Goal: Transaction & Acquisition: Subscribe to service/newsletter

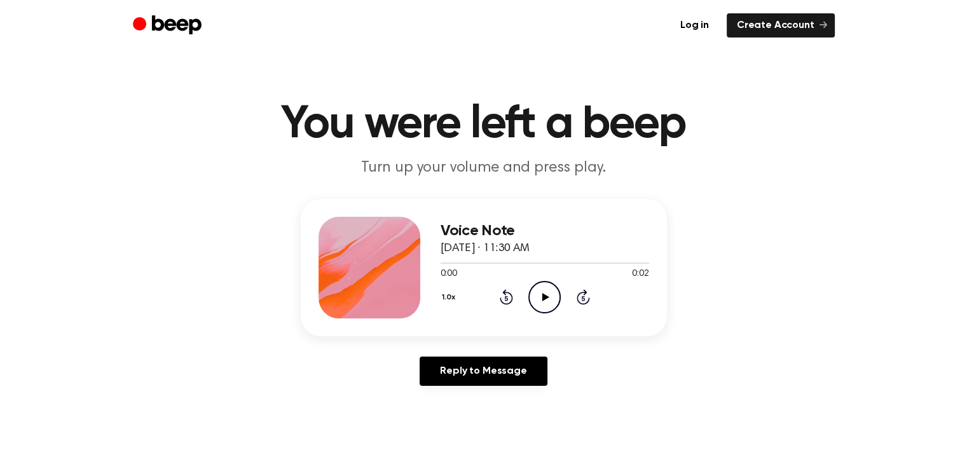
click at [533, 285] on icon "Play Audio" at bounding box center [544, 297] width 32 height 32
click at [552, 291] on icon "Play Audio" at bounding box center [544, 297] width 32 height 32
click at [543, 292] on icon "Play Audio" at bounding box center [544, 297] width 32 height 32
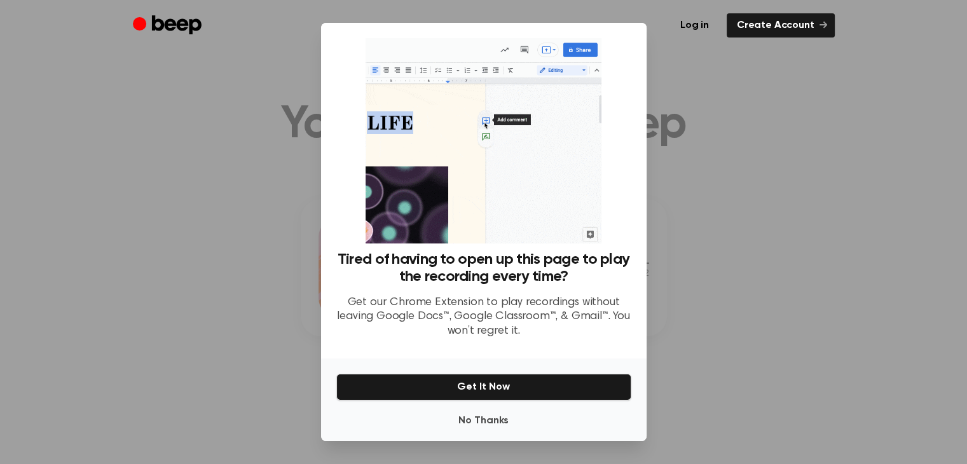
click at [766, 123] on div at bounding box center [483, 232] width 967 height 464
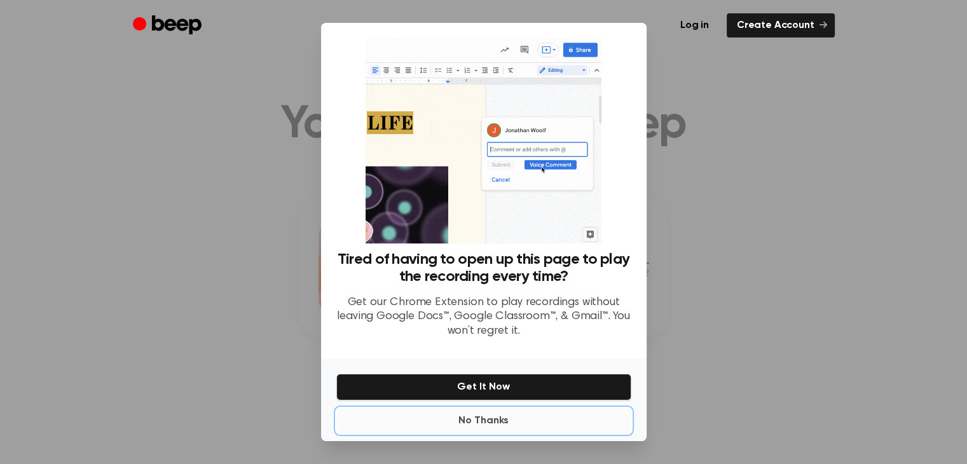
click at [481, 419] on button "No Thanks" at bounding box center [483, 420] width 295 height 25
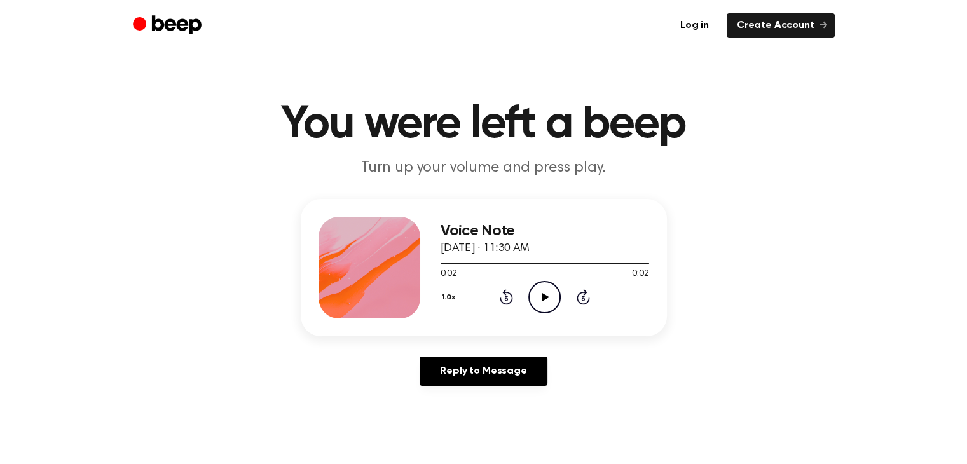
click at [551, 292] on icon "Play Audio" at bounding box center [544, 297] width 32 height 32
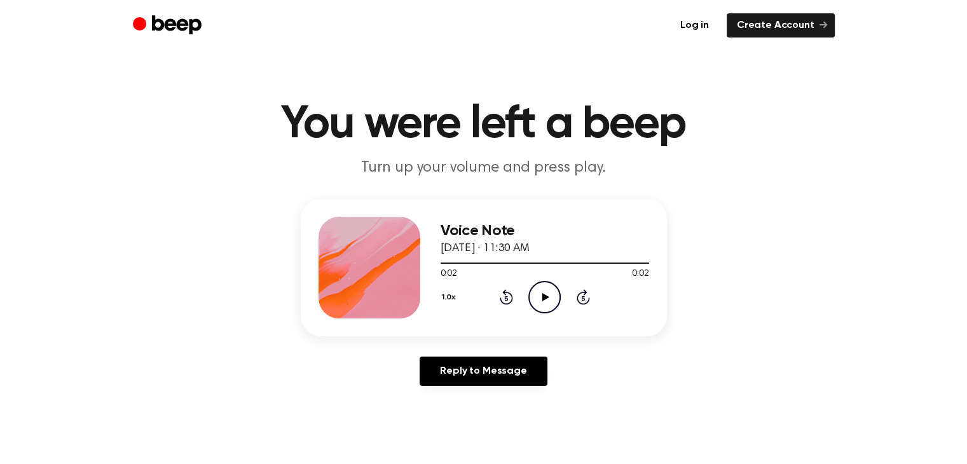
click at [551, 292] on icon "Play Audio" at bounding box center [544, 297] width 32 height 32
click at [546, 299] on icon "Play Audio" at bounding box center [544, 297] width 32 height 32
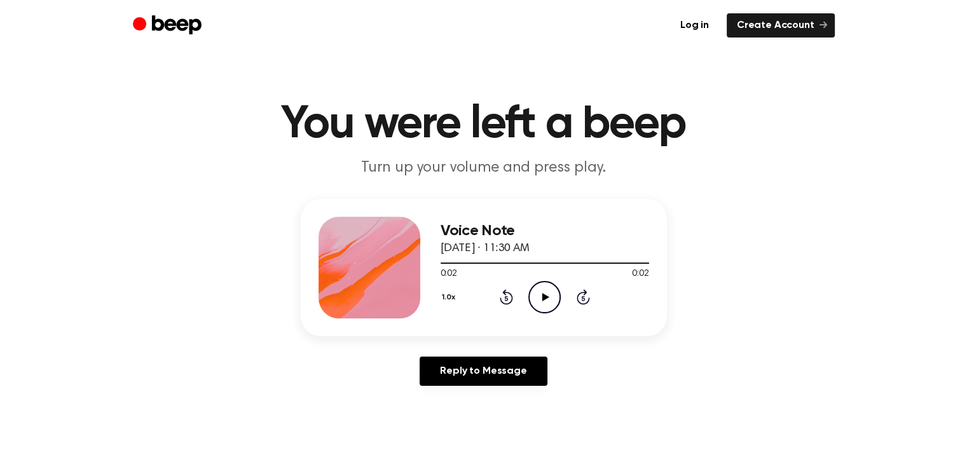
click at [546, 302] on icon "Play Audio" at bounding box center [544, 297] width 32 height 32
click at [546, 302] on icon "Pause Audio" at bounding box center [544, 297] width 32 height 32
click at [546, 302] on icon "Play Audio" at bounding box center [544, 297] width 32 height 32
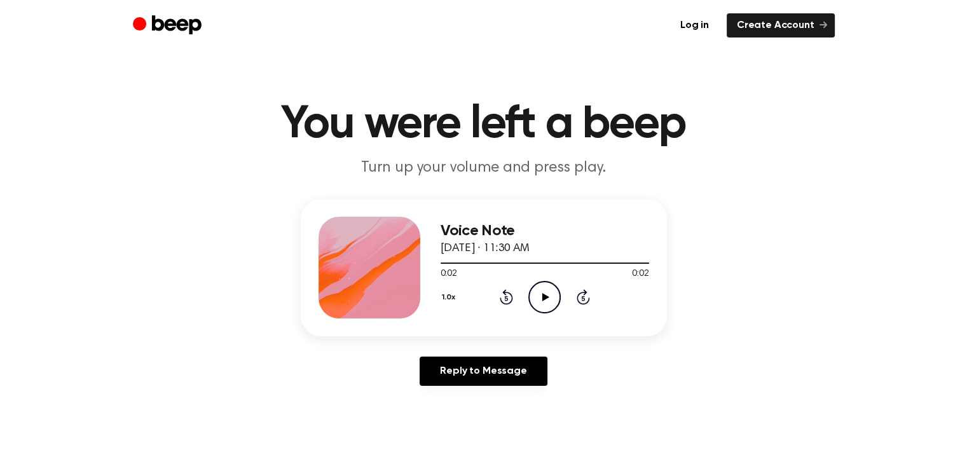
click at [546, 302] on icon "Play Audio" at bounding box center [544, 297] width 32 height 32
click at [539, 281] on icon "Play Audio" at bounding box center [544, 297] width 32 height 32
click at [546, 302] on icon "Play Audio" at bounding box center [544, 297] width 32 height 32
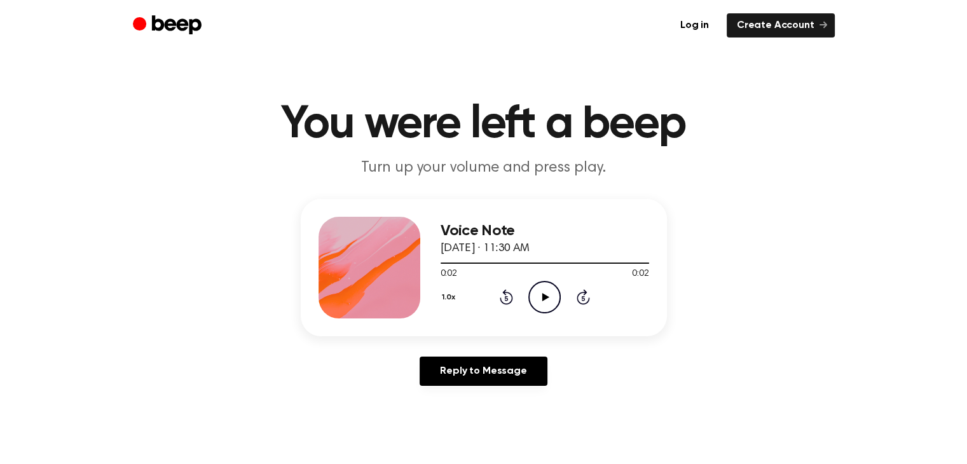
click at [536, 294] on icon "Play Audio" at bounding box center [544, 297] width 32 height 32
click at [536, 294] on icon "Pause Audio" at bounding box center [544, 297] width 32 height 32
click at [536, 294] on icon "Play Audio" at bounding box center [544, 297] width 32 height 32
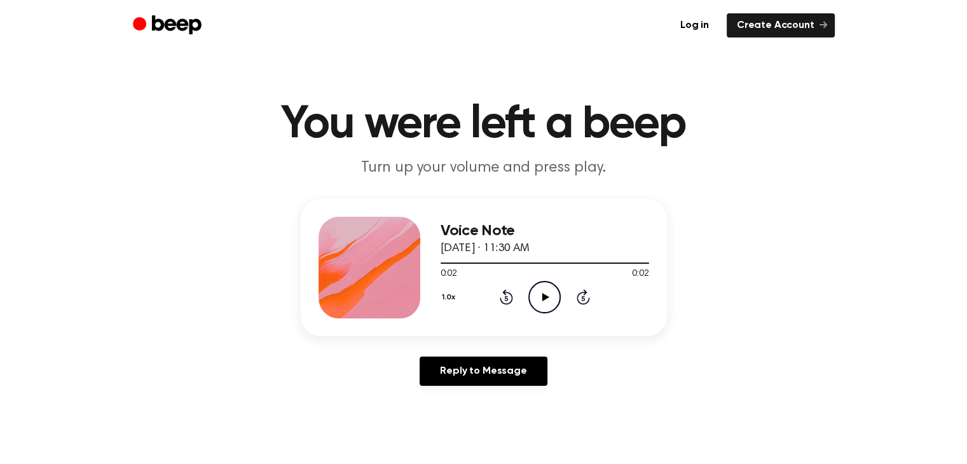
click at [536, 294] on icon "Play Audio" at bounding box center [544, 297] width 32 height 32
click at [542, 294] on icon at bounding box center [545, 297] width 7 height 8
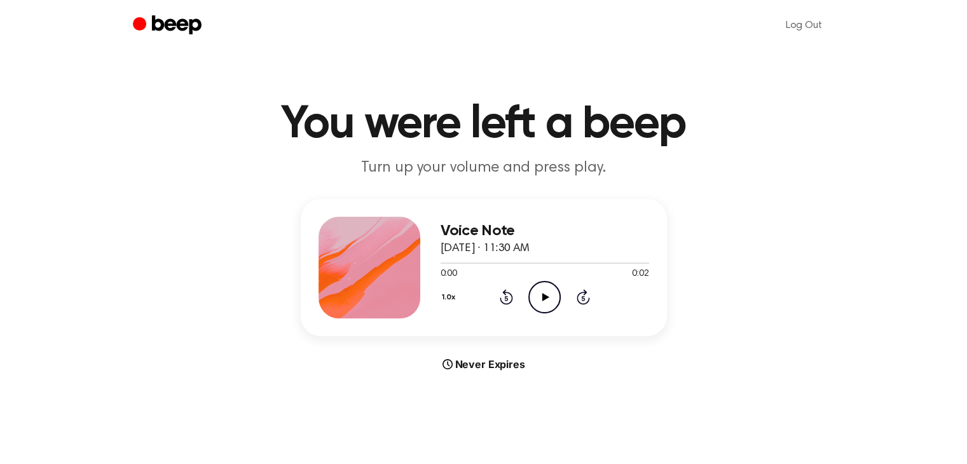
click at [554, 306] on icon "Play Audio" at bounding box center [544, 297] width 32 height 32
click at [540, 301] on icon "Play Audio" at bounding box center [544, 297] width 32 height 32
drag, startPoint x: 547, startPoint y: 302, endPoint x: 540, endPoint y: 301, distance: 6.5
click at [540, 301] on icon "Play Audio" at bounding box center [544, 297] width 32 height 32
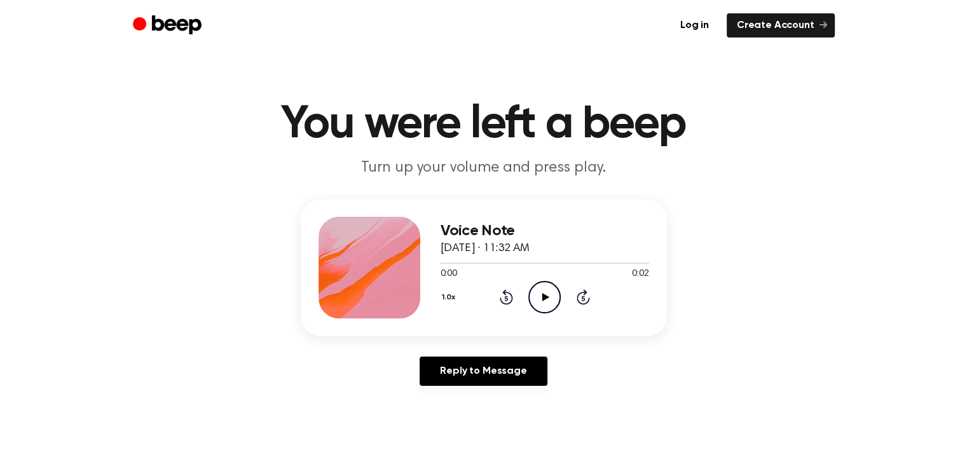
click at [551, 287] on icon "Play Audio" at bounding box center [544, 297] width 32 height 32
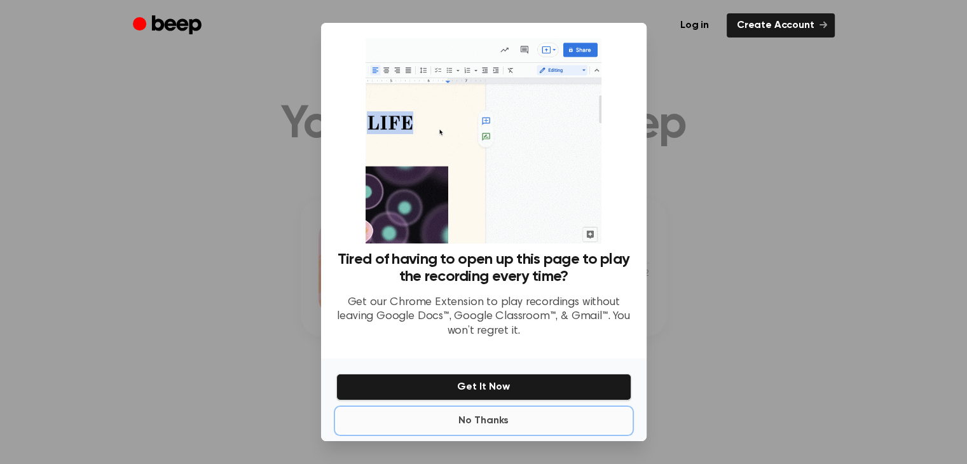
click at [465, 412] on button "No Thanks" at bounding box center [483, 420] width 295 height 25
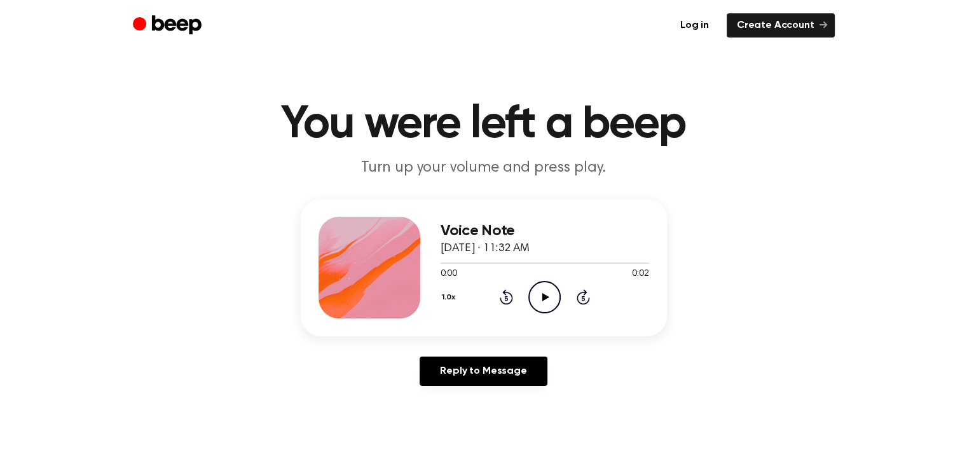
click at [547, 287] on icon "Play Audio" at bounding box center [544, 297] width 32 height 32
click at [535, 306] on icon "Play Audio" at bounding box center [544, 297] width 32 height 32
click at [551, 287] on icon "Play Audio" at bounding box center [544, 297] width 32 height 32
click at [537, 302] on icon "Play Audio" at bounding box center [544, 297] width 32 height 32
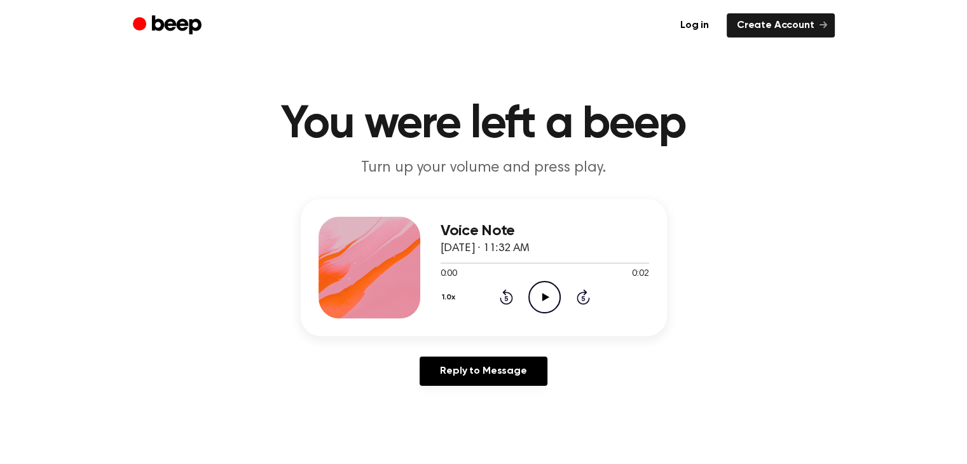
click at [539, 297] on icon "Play Audio" at bounding box center [544, 297] width 32 height 32
click at [558, 300] on icon "Play Audio" at bounding box center [544, 297] width 32 height 32
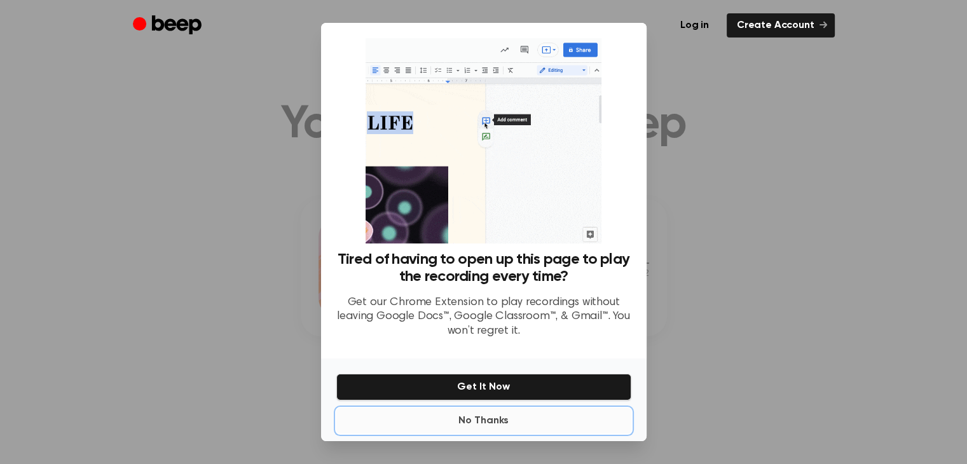
click at [513, 418] on button "No Thanks" at bounding box center [483, 420] width 295 height 25
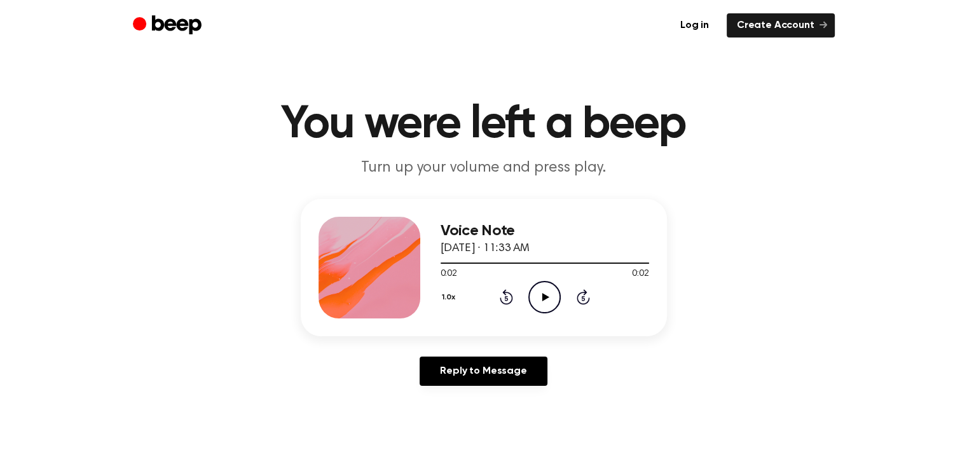
click at [557, 294] on icon "Play Audio" at bounding box center [544, 297] width 32 height 32
drag, startPoint x: 557, startPoint y: 294, endPoint x: 551, endPoint y: 285, distance: 10.9
click at [551, 285] on icon "Play Audio" at bounding box center [544, 297] width 32 height 32
click at [542, 308] on icon "Play Audio" at bounding box center [544, 297] width 32 height 32
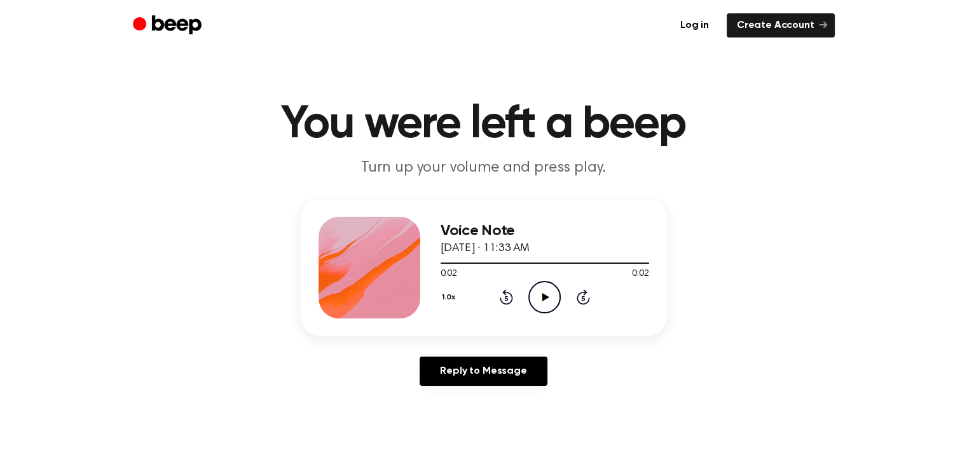
click at [542, 308] on icon "Play Audio" at bounding box center [544, 297] width 32 height 32
click at [532, 296] on icon "Play Audio" at bounding box center [544, 297] width 32 height 32
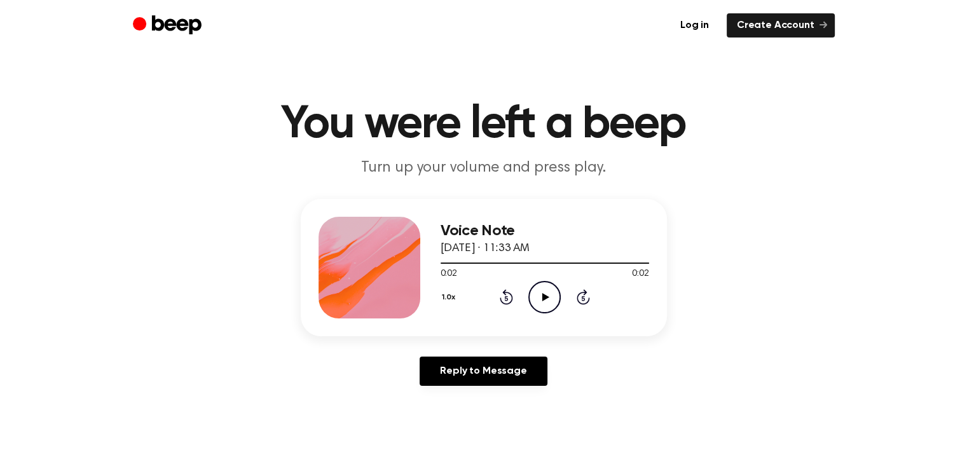
click at [532, 296] on icon "Play Audio" at bounding box center [544, 297] width 32 height 32
click at [534, 289] on icon "Play Audio" at bounding box center [544, 297] width 32 height 32
click at [547, 303] on icon "Play Audio" at bounding box center [544, 297] width 32 height 32
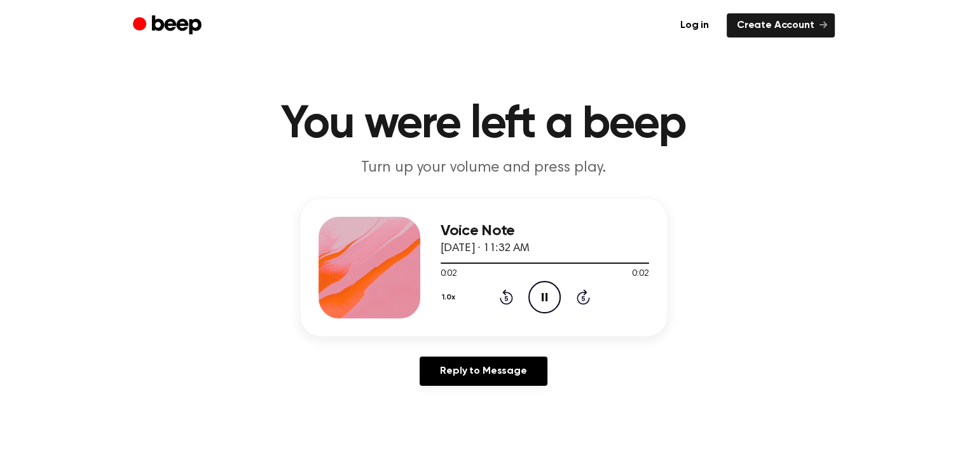
click at [547, 303] on icon "Pause Audio" at bounding box center [544, 297] width 32 height 32
click at [547, 303] on icon "Play Audio" at bounding box center [544, 297] width 32 height 32
click at [547, 303] on icon "Pause Audio" at bounding box center [544, 297] width 32 height 32
click at [547, 303] on icon "Play Audio" at bounding box center [544, 297] width 32 height 32
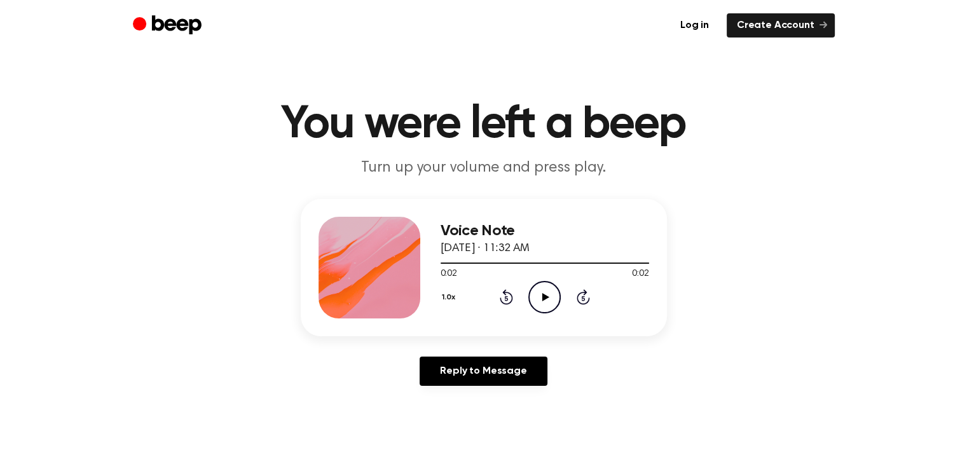
click at [547, 303] on icon "Play Audio" at bounding box center [544, 297] width 32 height 32
click at [547, 303] on icon "Pause Audio" at bounding box center [544, 297] width 32 height 32
click at [547, 303] on icon "Play Audio" at bounding box center [544, 297] width 32 height 32
click at [547, 303] on icon "Pause Audio" at bounding box center [544, 297] width 32 height 32
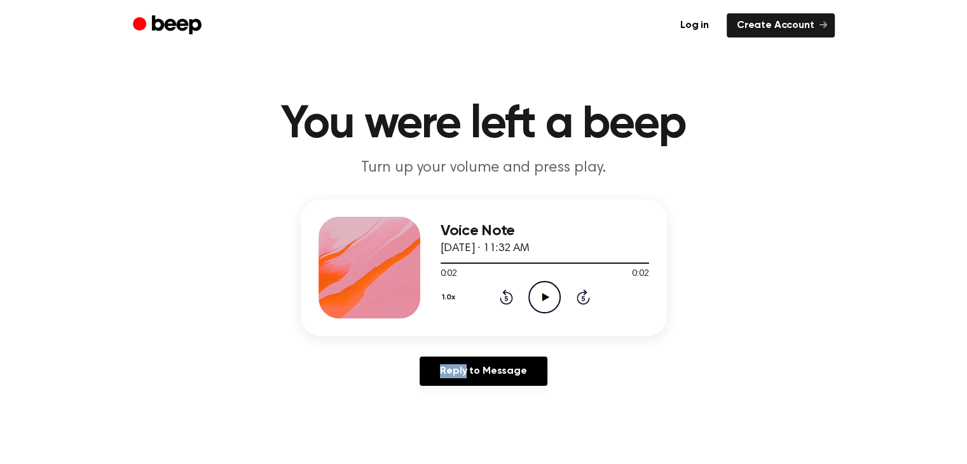
click at [547, 303] on icon "Play Audio" at bounding box center [544, 297] width 32 height 32
click at [547, 303] on icon "Pause Audio" at bounding box center [544, 297] width 32 height 32
click at [547, 303] on icon "Play Audio" at bounding box center [544, 297] width 32 height 32
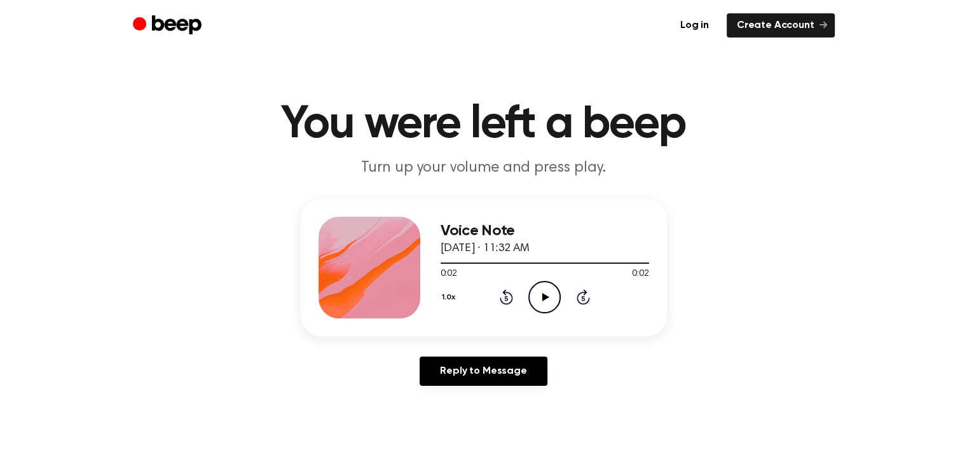
click at [547, 303] on icon "Play Audio" at bounding box center [544, 297] width 32 height 32
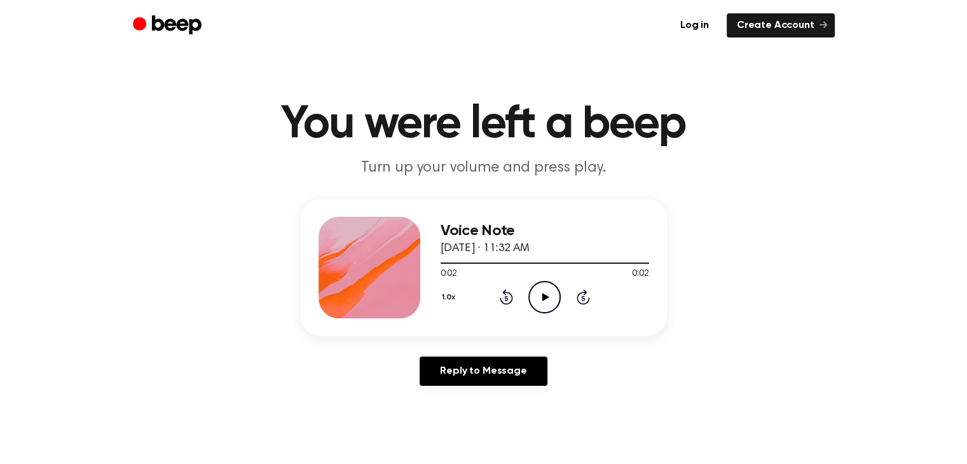
click at [539, 291] on icon "Play Audio" at bounding box center [544, 297] width 32 height 32
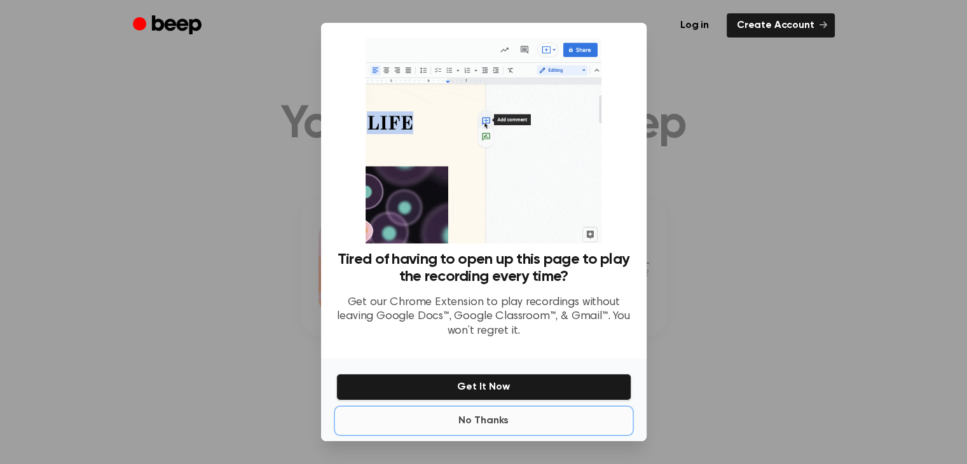
click at [496, 420] on button "No Thanks" at bounding box center [483, 420] width 295 height 25
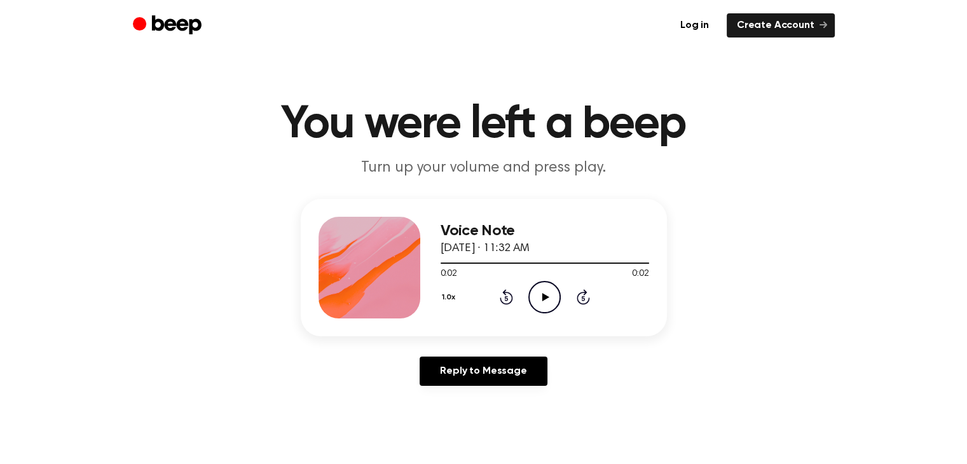
click at [540, 296] on icon "Play Audio" at bounding box center [544, 297] width 32 height 32
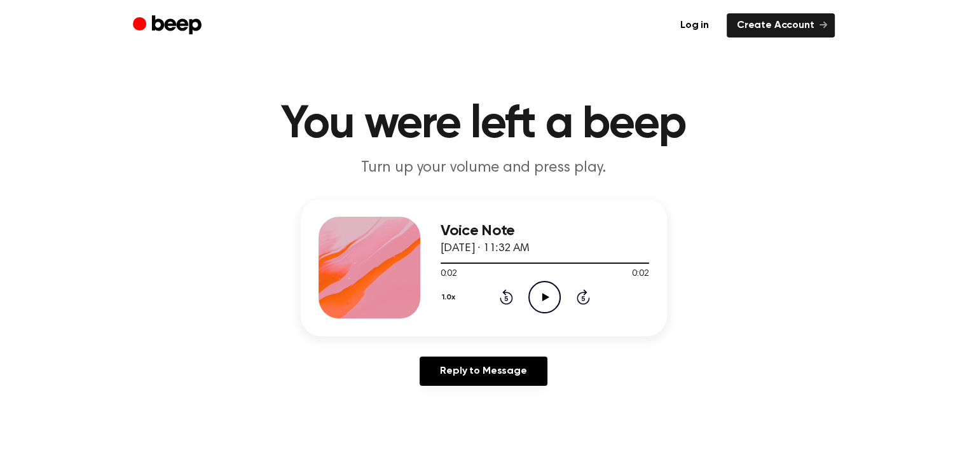
click at [540, 296] on icon "Play Audio" at bounding box center [544, 297] width 32 height 32
click at [551, 294] on icon "Play Audio" at bounding box center [544, 297] width 32 height 32
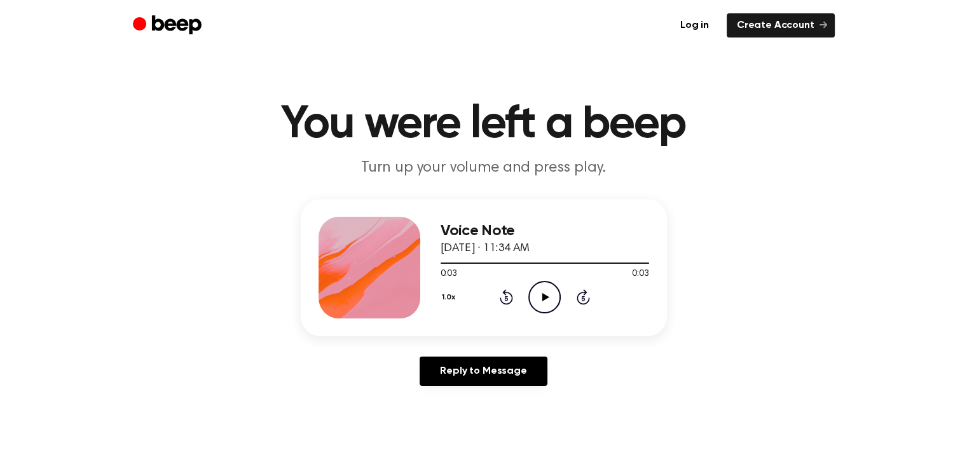
click at [551, 294] on icon "Play Audio" at bounding box center [544, 297] width 32 height 32
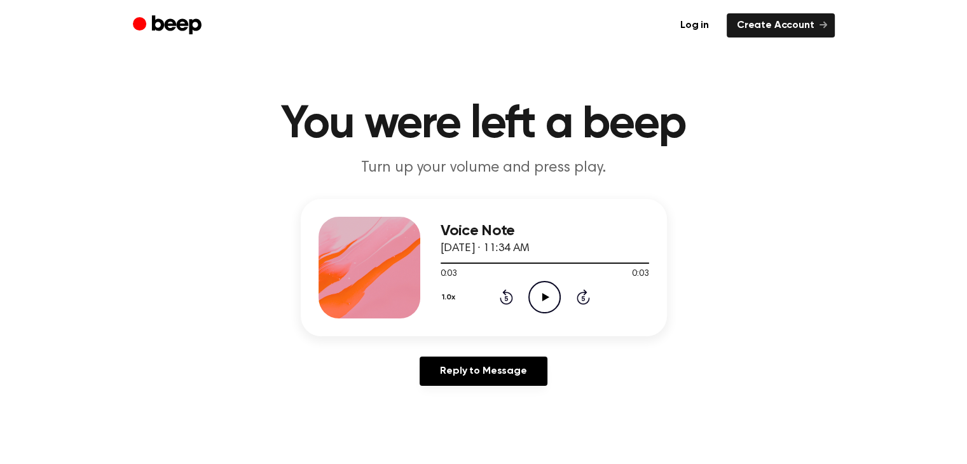
click at [551, 294] on icon "Play Audio" at bounding box center [544, 297] width 32 height 32
click at [551, 294] on icon "Pause Audio" at bounding box center [544, 297] width 32 height 32
click at [551, 294] on icon "Play Audio" at bounding box center [544, 297] width 32 height 32
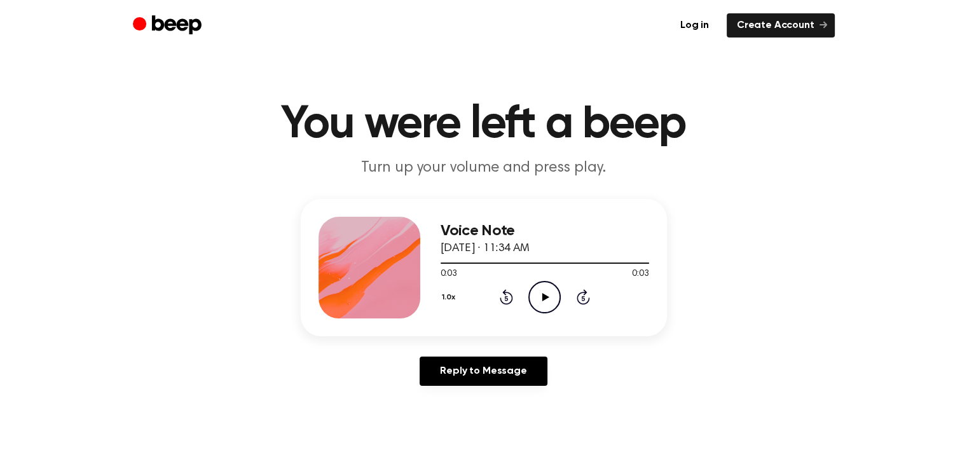
click at [551, 294] on icon "Play Audio" at bounding box center [544, 297] width 32 height 32
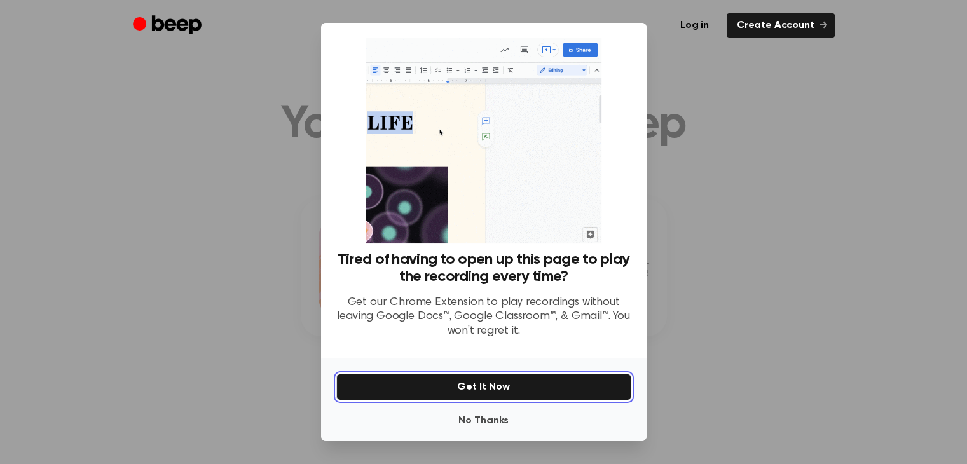
click at [496, 375] on button "Get It Now" at bounding box center [483, 387] width 295 height 27
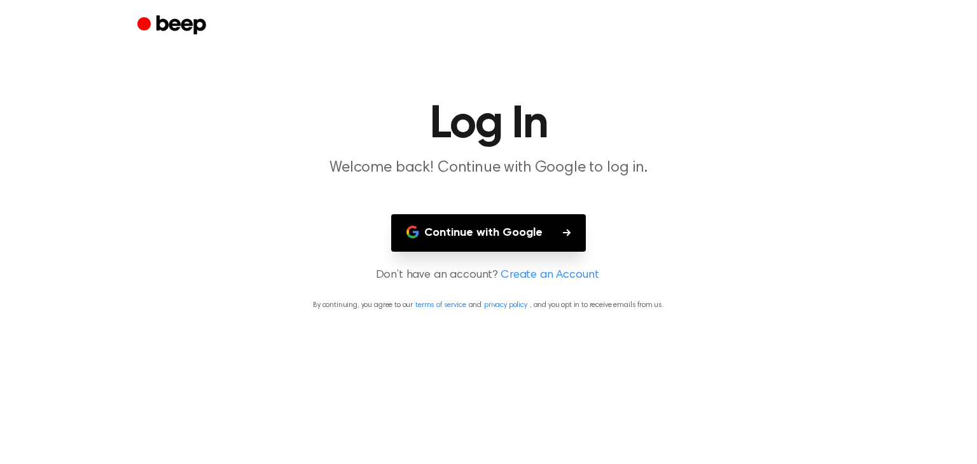
click at [551, 232] on button "Continue with Google" at bounding box center [488, 233] width 195 height 38
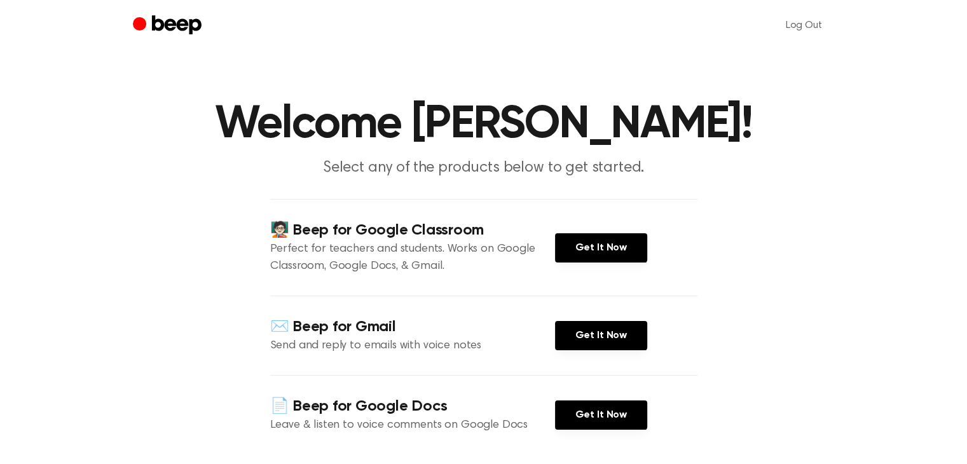
click at [590, 230] on div "🧑🏻‍🏫 Beep for Google Classroom Perfect for teachers and students. Works on Goog…" at bounding box center [483, 247] width 427 height 97
click at [603, 254] on link "Get It Now" at bounding box center [601, 247] width 92 height 29
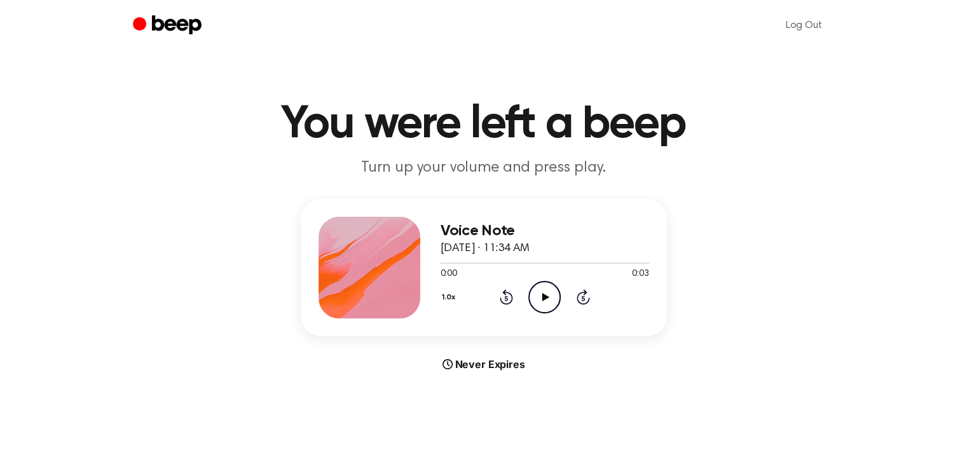
click at [544, 302] on icon "Play Audio" at bounding box center [544, 297] width 32 height 32
click at [540, 303] on icon "Play Audio" at bounding box center [544, 297] width 32 height 32
click at [542, 286] on icon "Play Audio" at bounding box center [544, 297] width 32 height 32
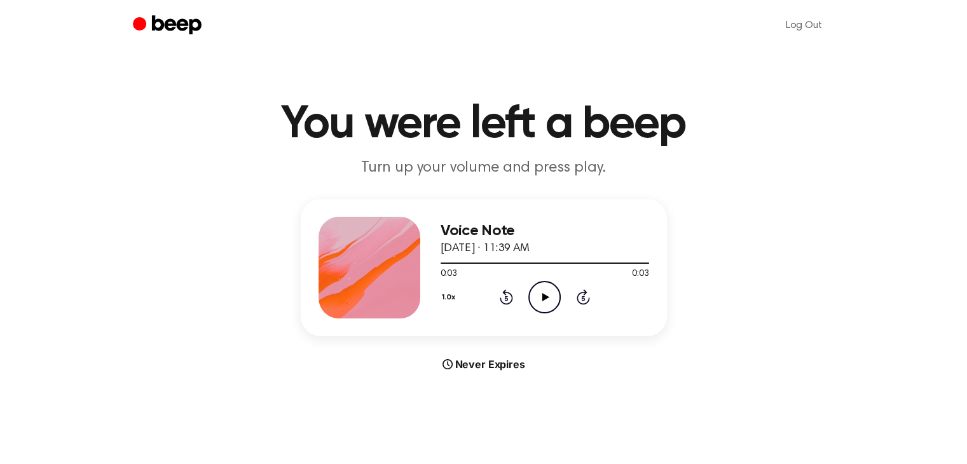
click at [646, 370] on div "Never Expires" at bounding box center [484, 364] width 366 height 15
click at [544, 287] on icon "Play Audio" at bounding box center [544, 297] width 32 height 32
click at [543, 288] on icon "Play Audio" at bounding box center [544, 297] width 32 height 32
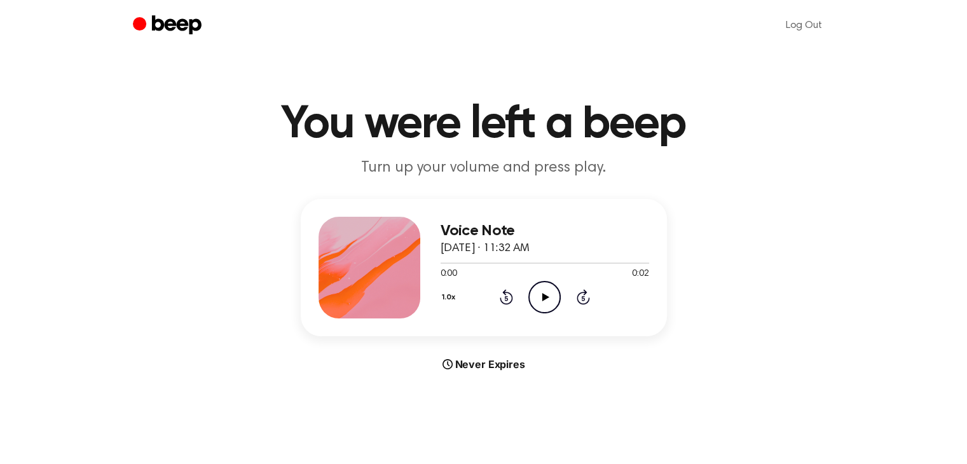
click at [531, 294] on icon "Play Audio" at bounding box center [544, 297] width 32 height 32
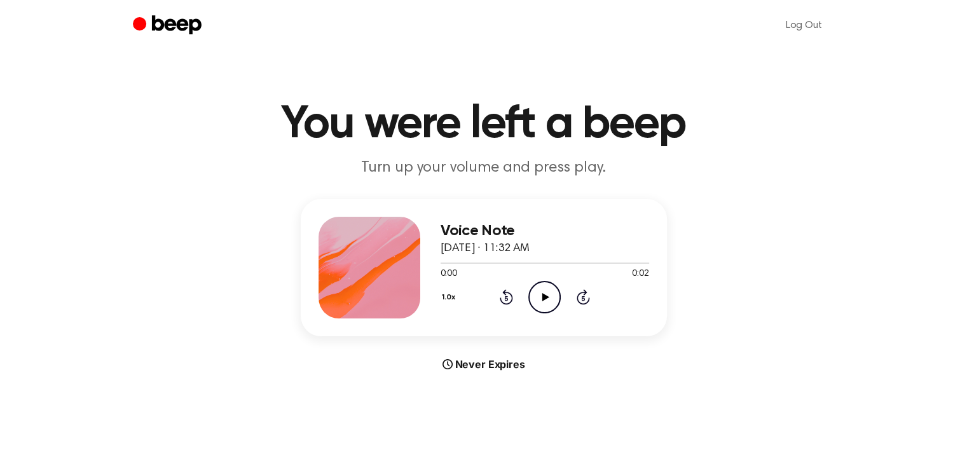
click at [545, 302] on icon "Play Audio" at bounding box center [544, 297] width 32 height 32
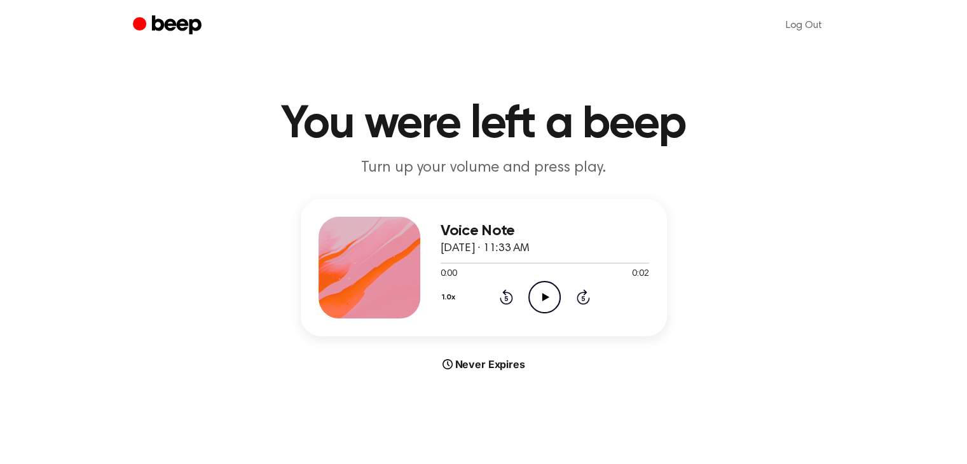
click at [540, 287] on icon "Play Audio" at bounding box center [544, 297] width 32 height 32
click at [540, 298] on icon "Play Audio" at bounding box center [544, 297] width 32 height 32
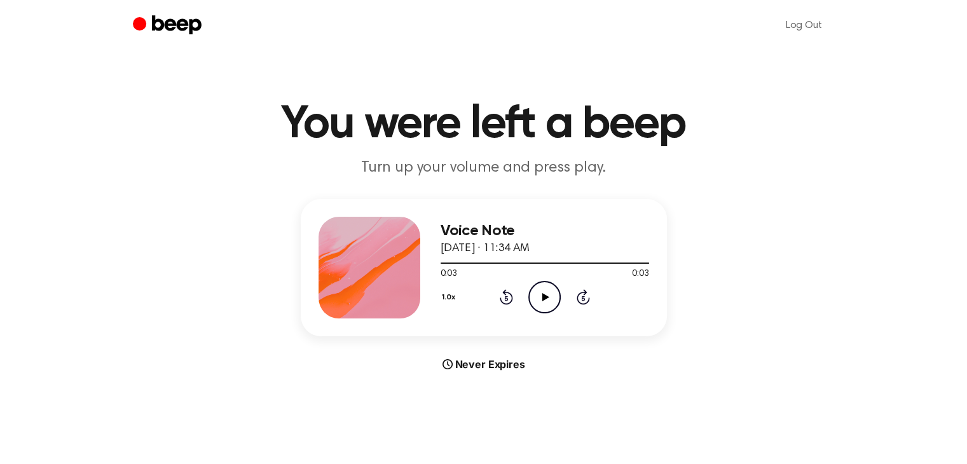
click at [540, 298] on icon "Play Audio" at bounding box center [544, 297] width 32 height 32
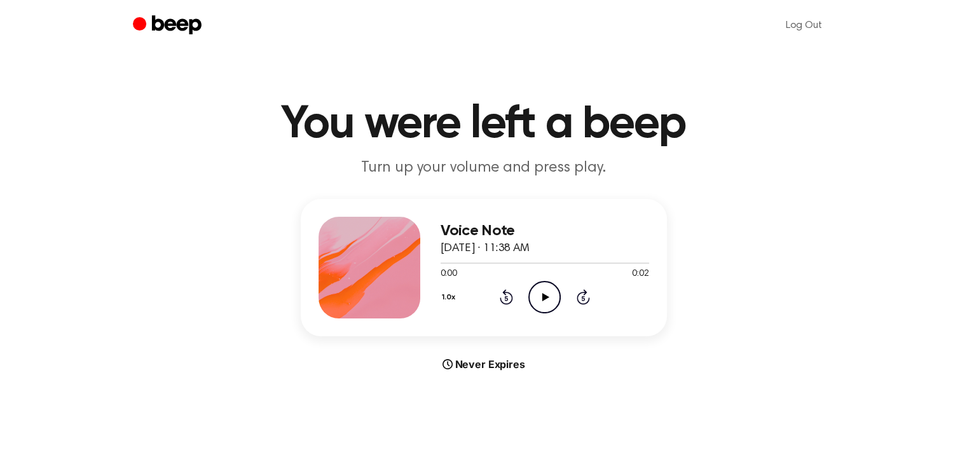
click at [551, 290] on icon "Play Audio" at bounding box center [544, 297] width 32 height 32
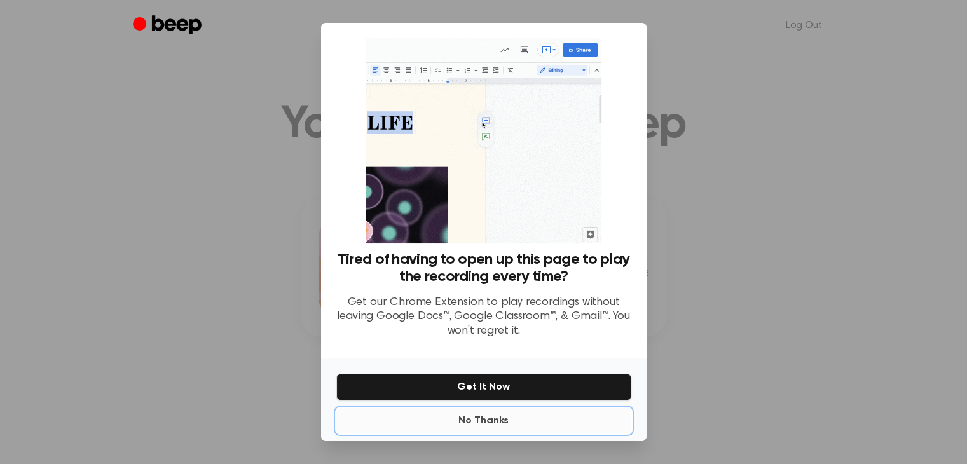
click at [483, 419] on button "No Thanks" at bounding box center [483, 420] width 295 height 25
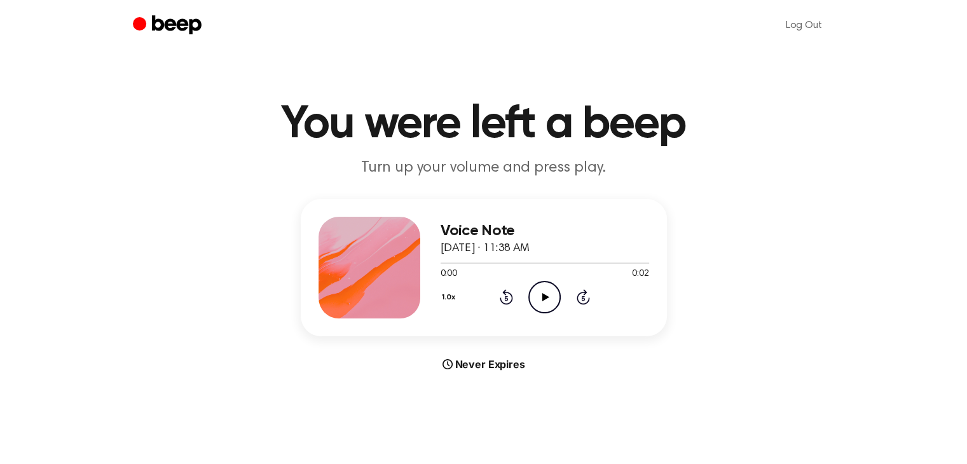
click at [539, 291] on icon "Play Audio" at bounding box center [544, 297] width 32 height 32
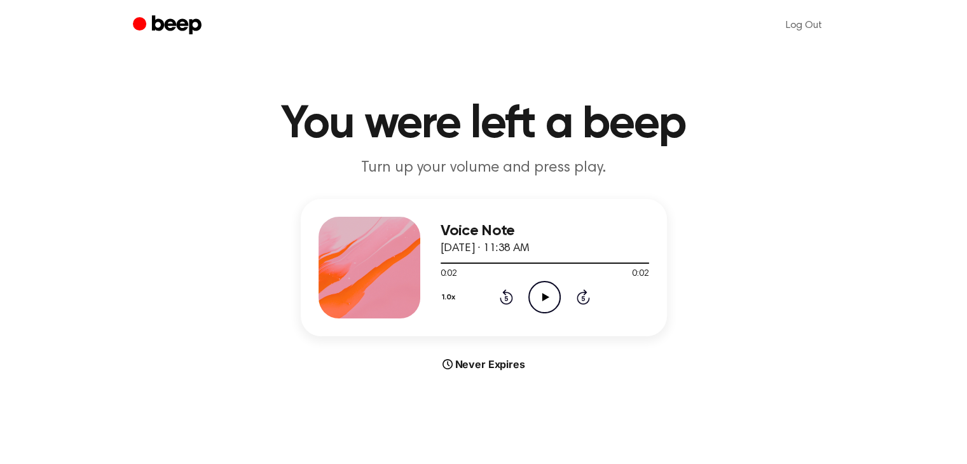
click at [539, 291] on icon "Play Audio" at bounding box center [544, 297] width 32 height 32
click at [530, 298] on icon "Play Audio" at bounding box center [544, 297] width 32 height 32
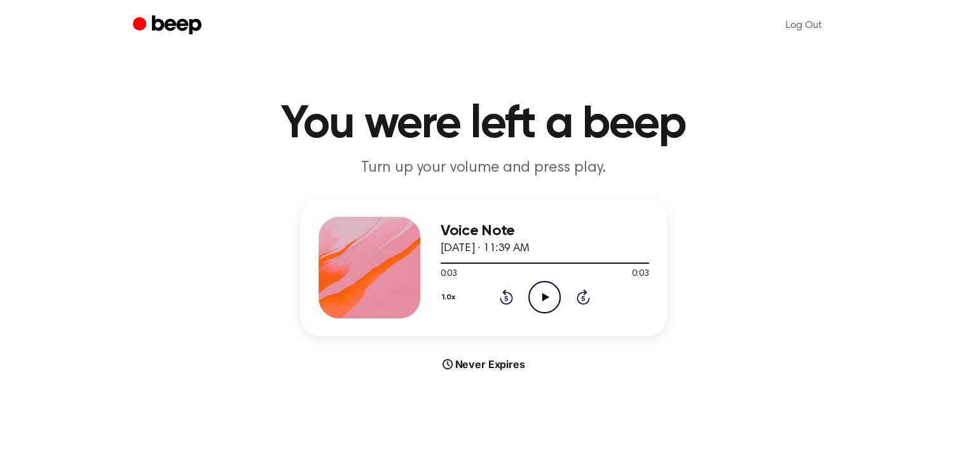
click at [530, 298] on icon "Play Audio" at bounding box center [544, 297] width 32 height 32
click at [530, 298] on icon "Pause Audio" at bounding box center [544, 297] width 32 height 32
click at [530, 298] on icon "Play Audio" at bounding box center [544, 297] width 32 height 32
click at [533, 296] on icon "Play Audio" at bounding box center [544, 297] width 32 height 32
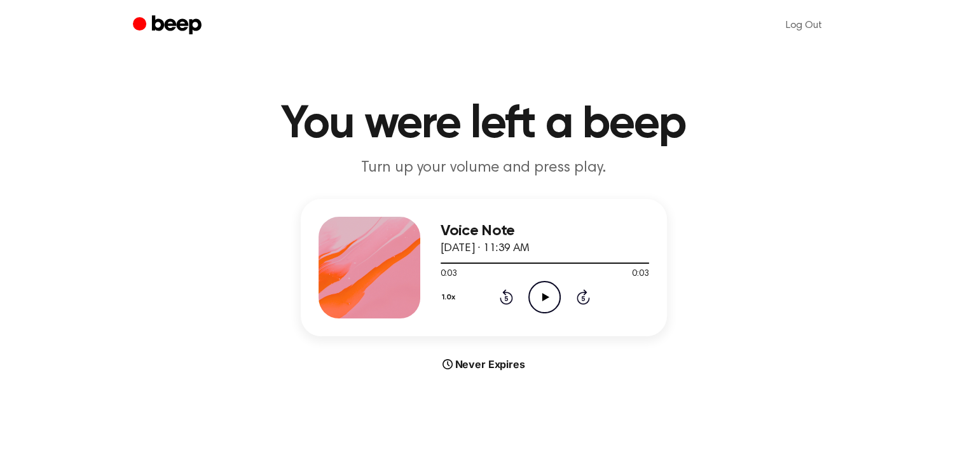
click at [533, 296] on icon "Play Audio" at bounding box center [544, 297] width 32 height 32
click at [533, 296] on icon "Pause Audio" at bounding box center [544, 297] width 32 height 32
click at [533, 296] on icon "Play Audio" at bounding box center [544, 297] width 32 height 32
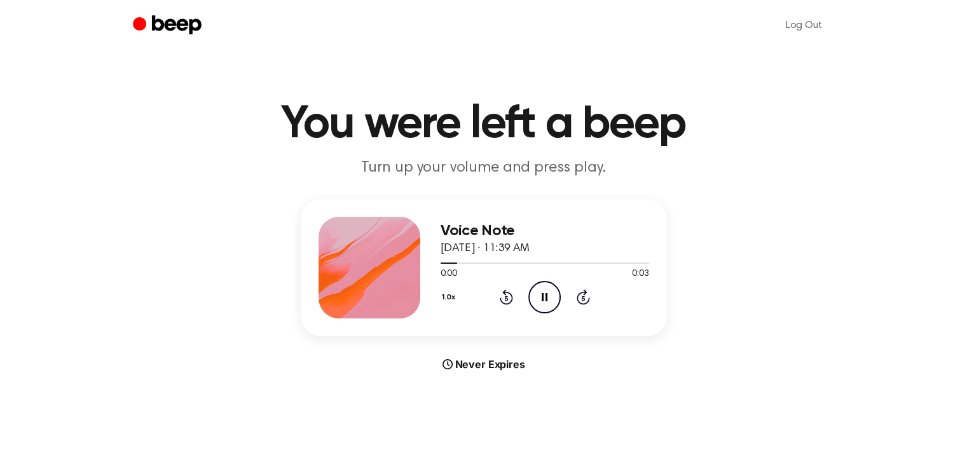
click at [533, 296] on icon "Pause Audio" at bounding box center [544, 297] width 32 height 32
click at [533, 296] on icon "Play Audio" at bounding box center [544, 297] width 32 height 32
click at [539, 296] on icon "Play Audio" at bounding box center [544, 297] width 32 height 32
click at [553, 298] on icon "Play Audio" at bounding box center [544, 297] width 32 height 32
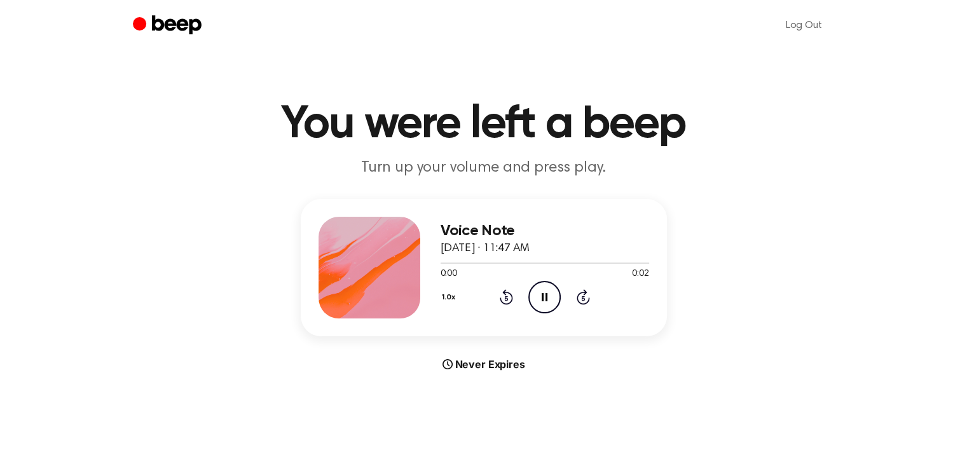
click at [553, 298] on icon "Pause Audio" at bounding box center [544, 297] width 32 height 32
click at [539, 294] on icon "Play Audio" at bounding box center [544, 297] width 32 height 32
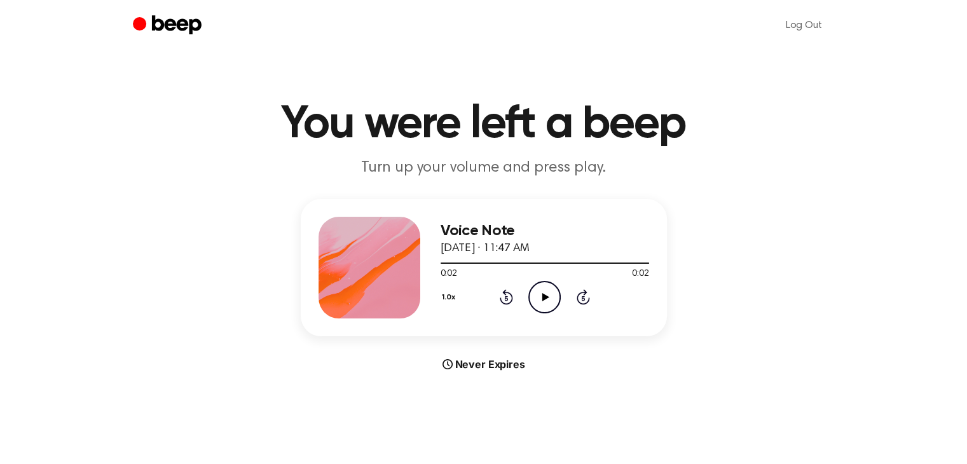
click at [539, 294] on icon "Play Audio" at bounding box center [544, 297] width 32 height 32
click at [544, 304] on icon "Play Audio" at bounding box center [544, 297] width 32 height 32
click at [544, 304] on icon "Pause Audio" at bounding box center [544, 297] width 32 height 32
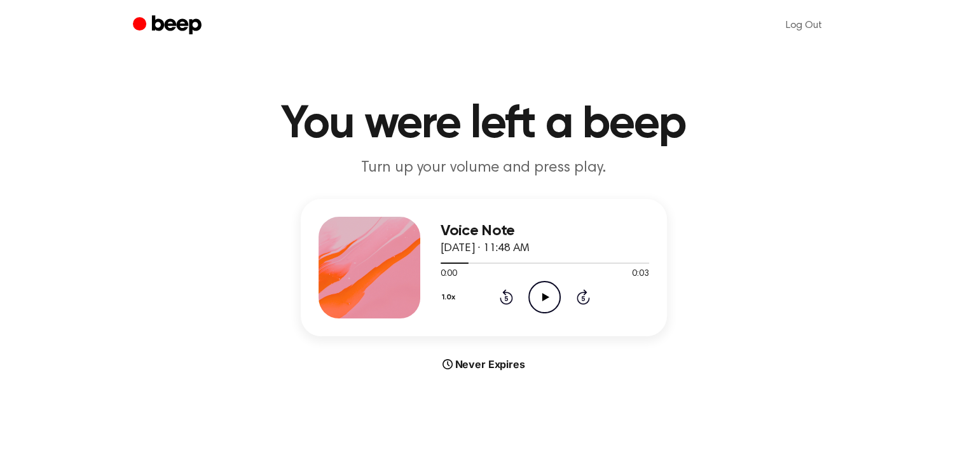
click at [544, 304] on icon "Play Audio" at bounding box center [544, 297] width 32 height 32
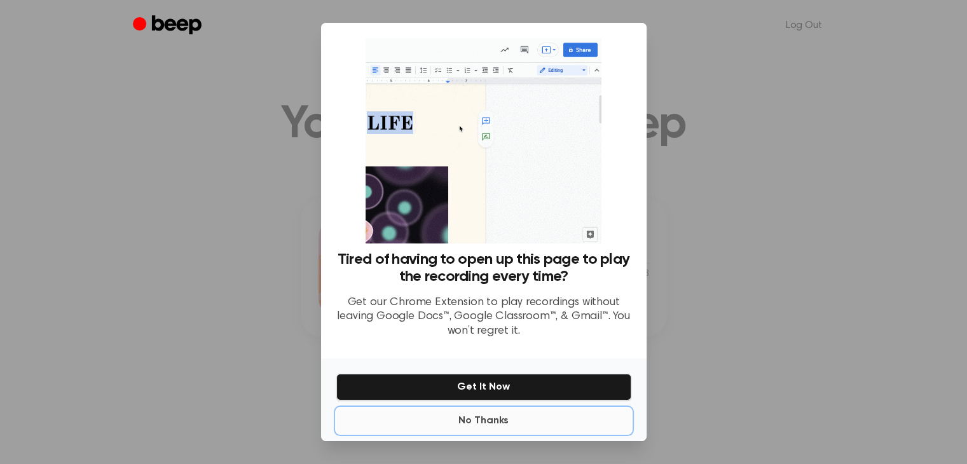
click at [497, 425] on button "No Thanks" at bounding box center [483, 420] width 295 height 25
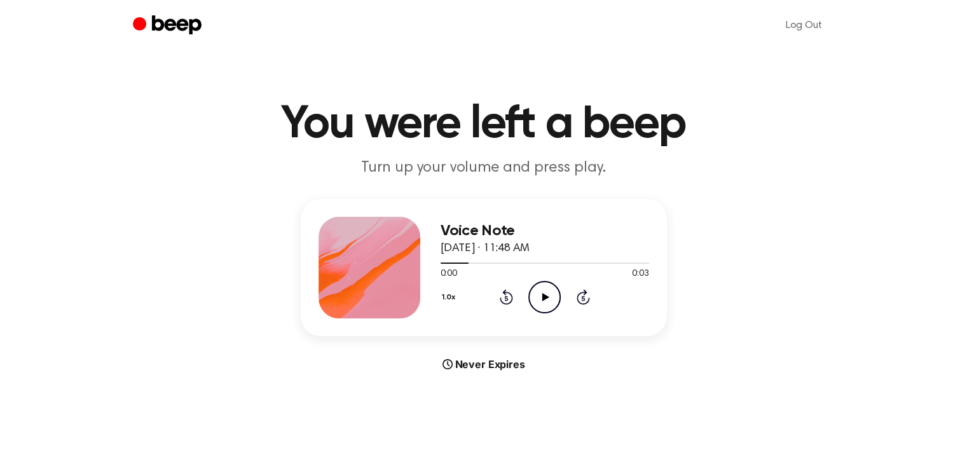
click at [530, 296] on icon "Play Audio" at bounding box center [544, 297] width 32 height 32
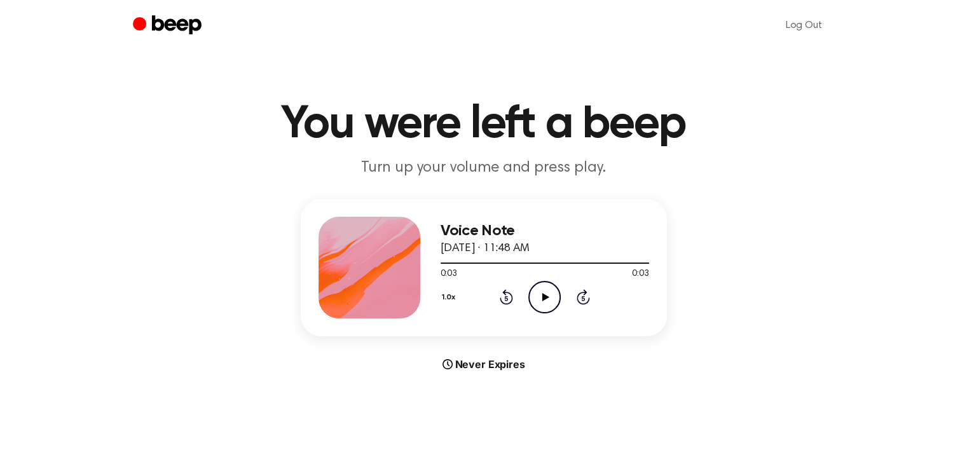
click at [534, 297] on icon "Play Audio" at bounding box center [544, 297] width 32 height 32
click at [534, 306] on icon "Play Audio" at bounding box center [544, 297] width 32 height 32
click at [551, 290] on icon "Play Audio" at bounding box center [544, 297] width 32 height 32
click at [537, 303] on icon "Play Audio" at bounding box center [544, 297] width 32 height 32
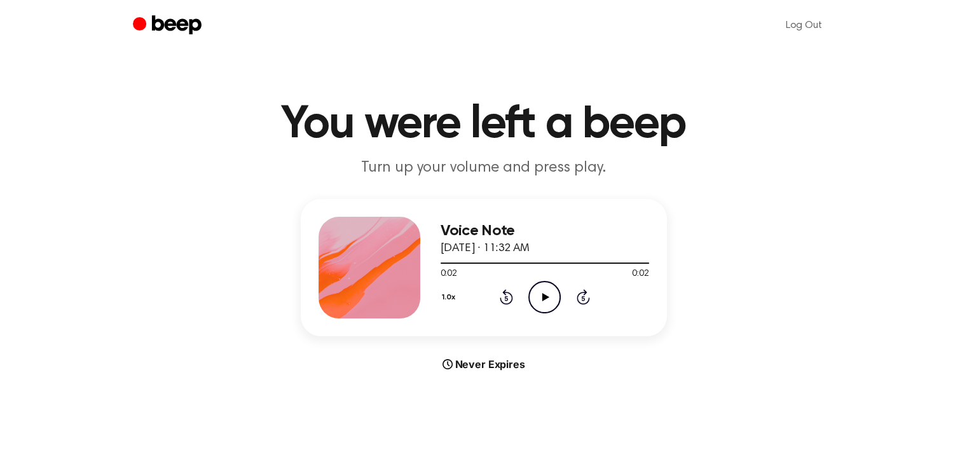
click at [537, 303] on icon "Play Audio" at bounding box center [544, 297] width 32 height 32
click at [540, 307] on icon "Play Audio" at bounding box center [544, 297] width 32 height 32
click at [554, 293] on icon "Play Audio" at bounding box center [544, 297] width 32 height 32
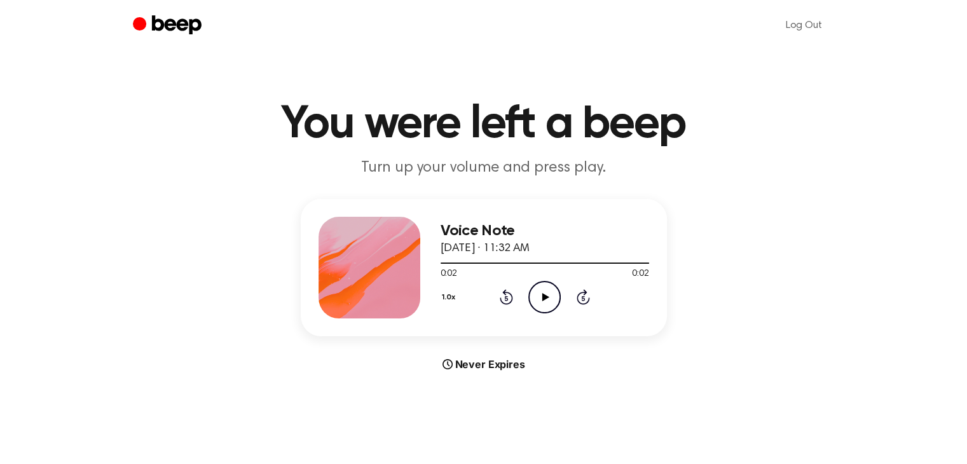
click at [554, 293] on icon "Play Audio" at bounding box center [544, 297] width 32 height 32
click at [545, 301] on icon "Play Audio" at bounding box center [544, 297] width 32 height 32
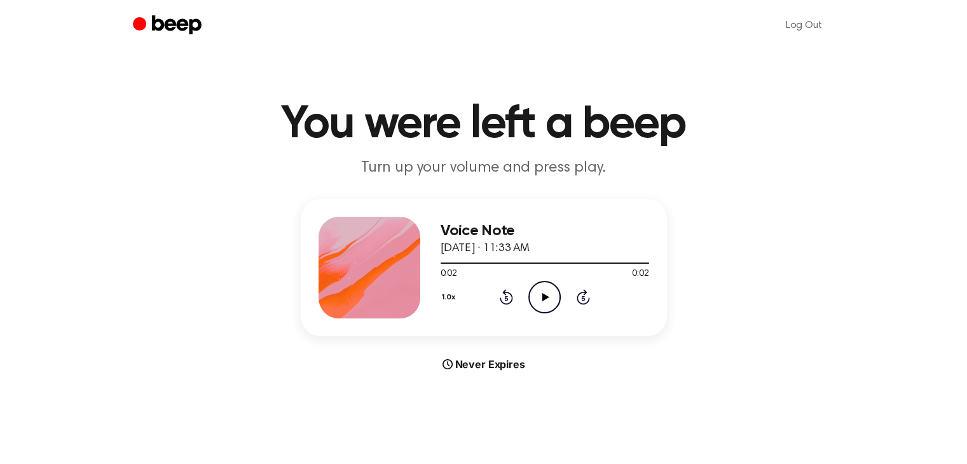
click at [545, 301] on icon "Play Audio" at bounding box center [544, 297] width 32 height 32
